Goal: Find specific fact: Find specific fact

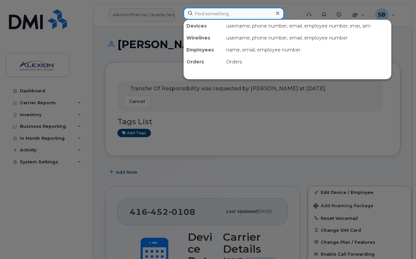
click at [224, 16] on input at bounding box center [233, 14] width 100 height 12
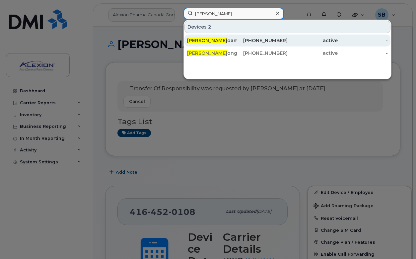
type input "[PERSON_NAME]"
click at [279, 38] on div "[PHONE_NUMBER]" at bounding box center [262, 40] width 50 height 7
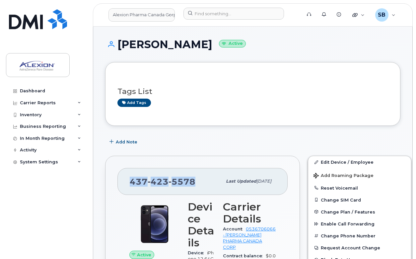
drag, startPoint x: 194, startPoint y: 181, endPoint x: 128, endPoint y: 181, distance: 65.3
click at [128, 181] on div "437 423 5578 Last updated Aug 20, 2025" at bounding box center [202, 181] width 170 height 27
copy span "437 423 5578"
